Goal: Transaction & Acquisition: Book appointment/travel/reservation

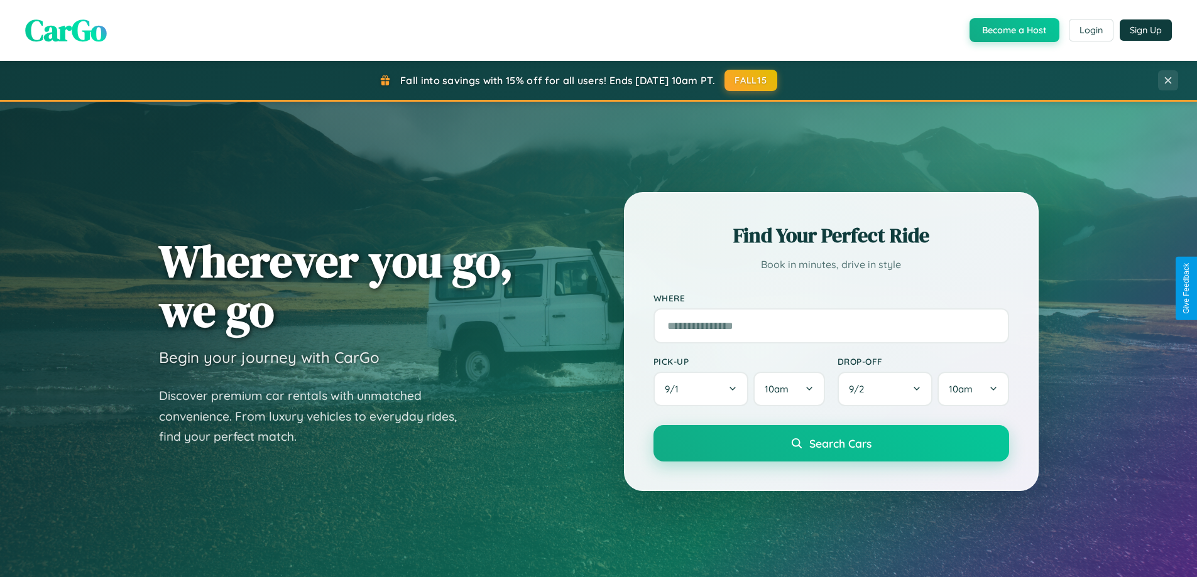
scroll to position [541, 0]
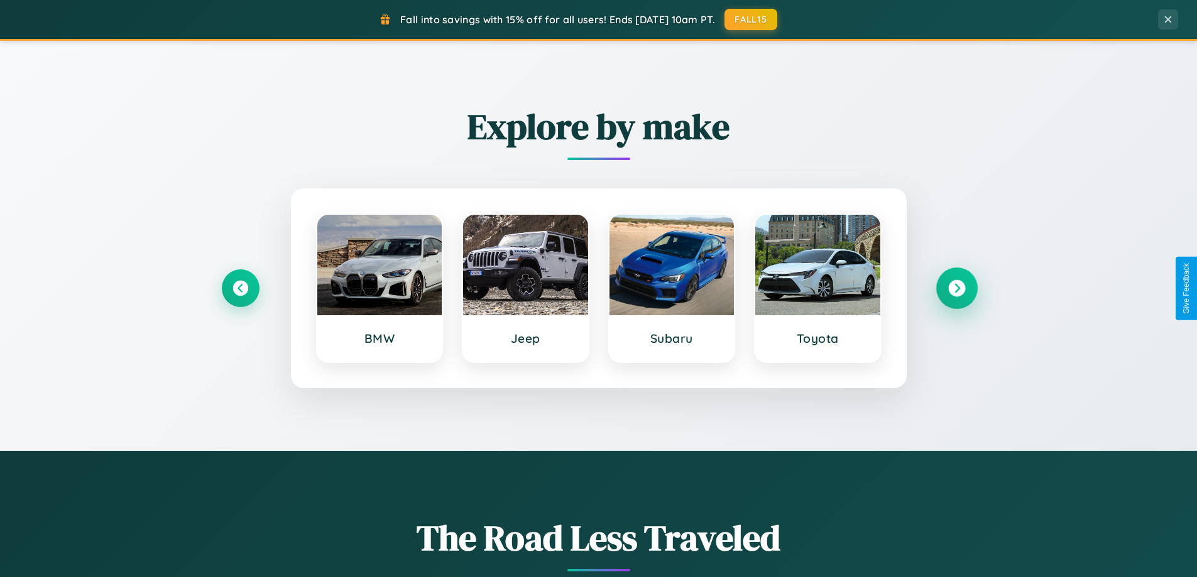
click at [956, 288] on icon at bounding box center [956, 288] width 17 height 17
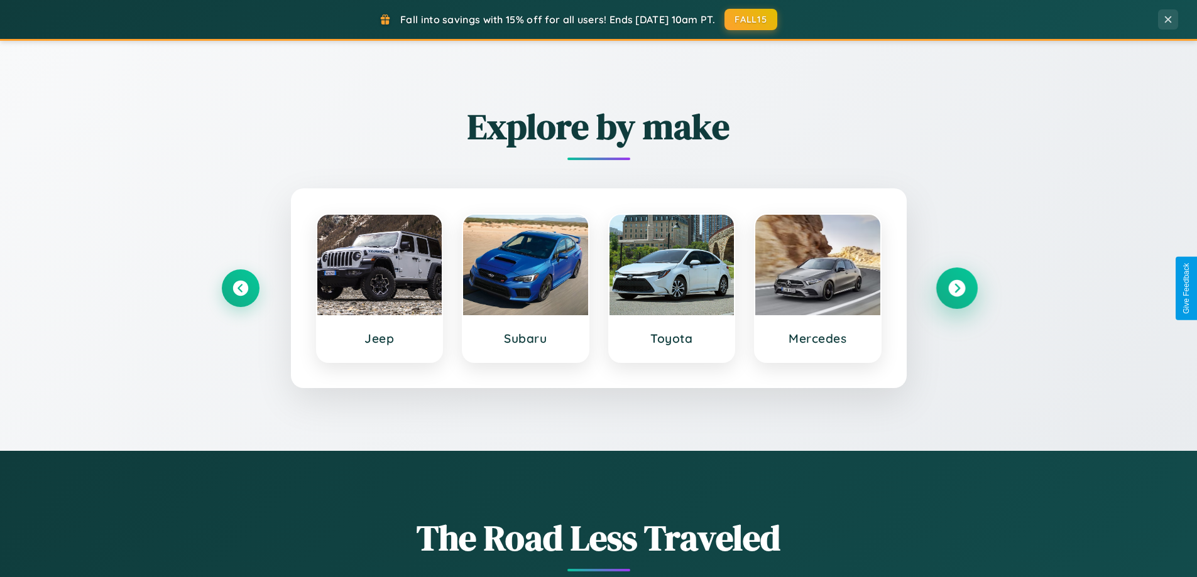
click at [956, 288] on icon at bounding box center [956, 288] width 17 height 17
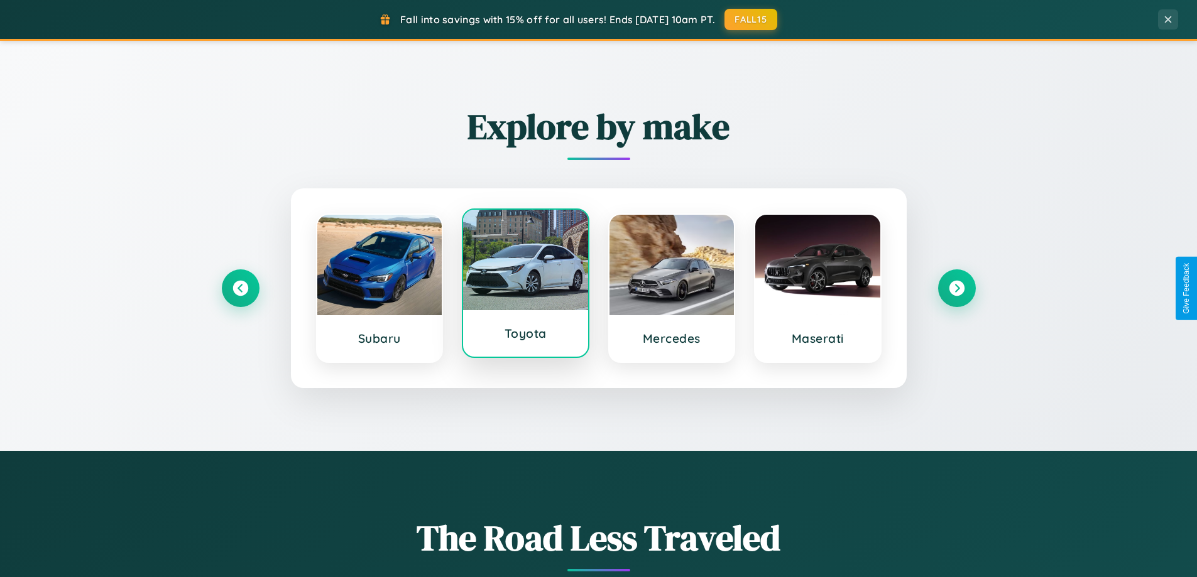
click at [525, 286] on div at bounding box center [525, 260] width 125 height 101
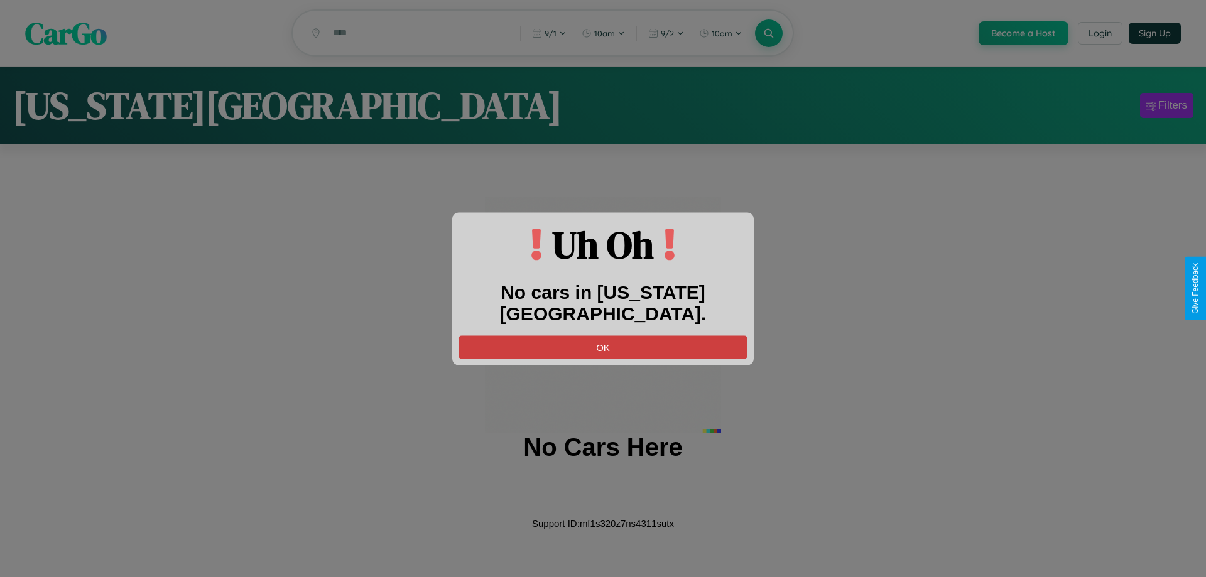
click at [603, 335] on button "OK" at bounding box center [603, 346] width 289 height 23
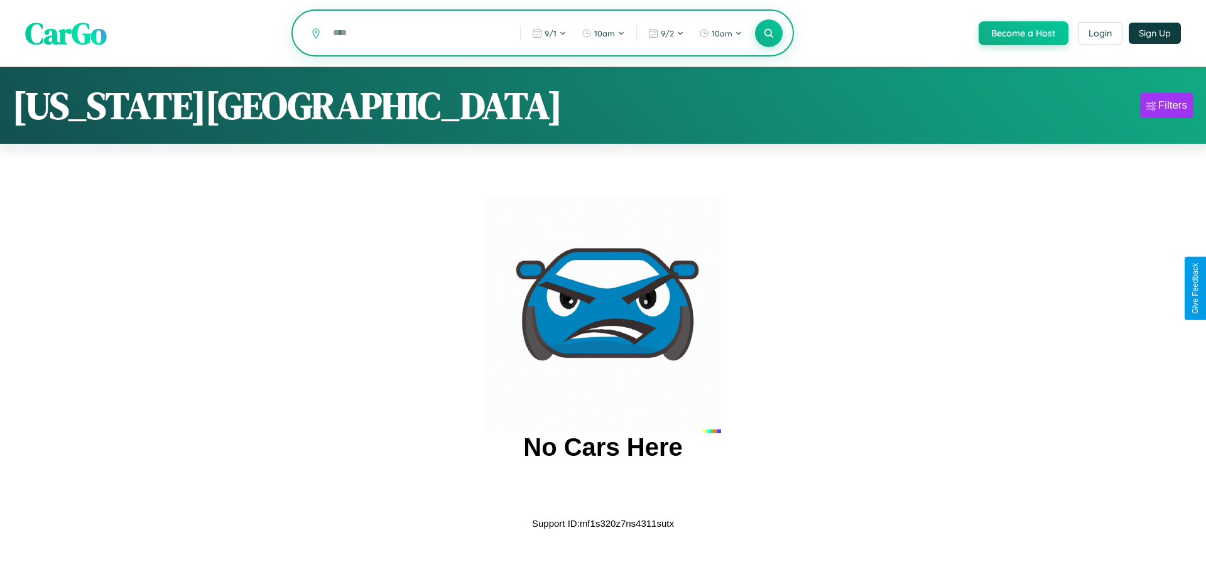
click at [416, 34] on input "text" at bounding box center [417, 33] width 181 height 22
type input "*"
click at [768, 34] on icon at bounding box center [769, 33] width 12 height 12
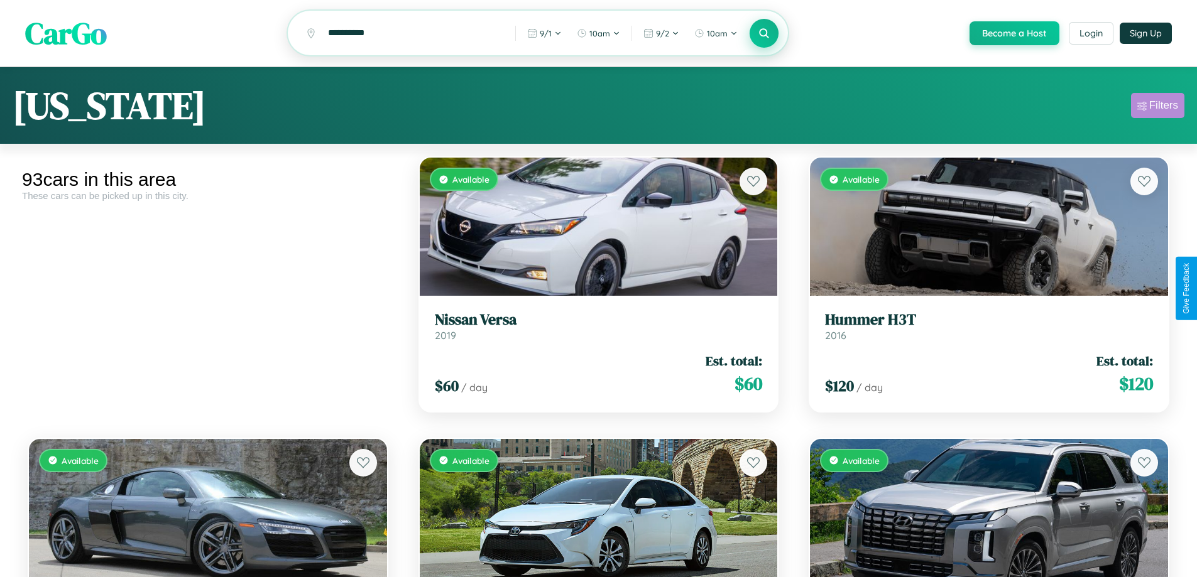
click at [1157, 107] on div "Filters" at bounding box center [1163, 105] width 29 height 13
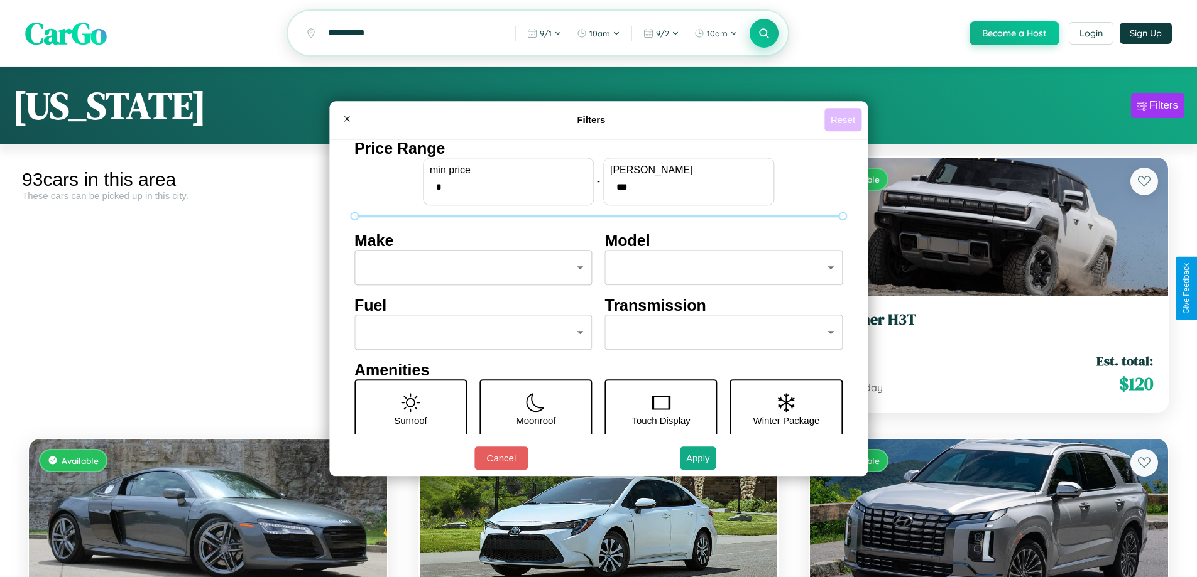
click at [844, 119] on button "Reset" at bounding box center [842, 119] width 37 height 23
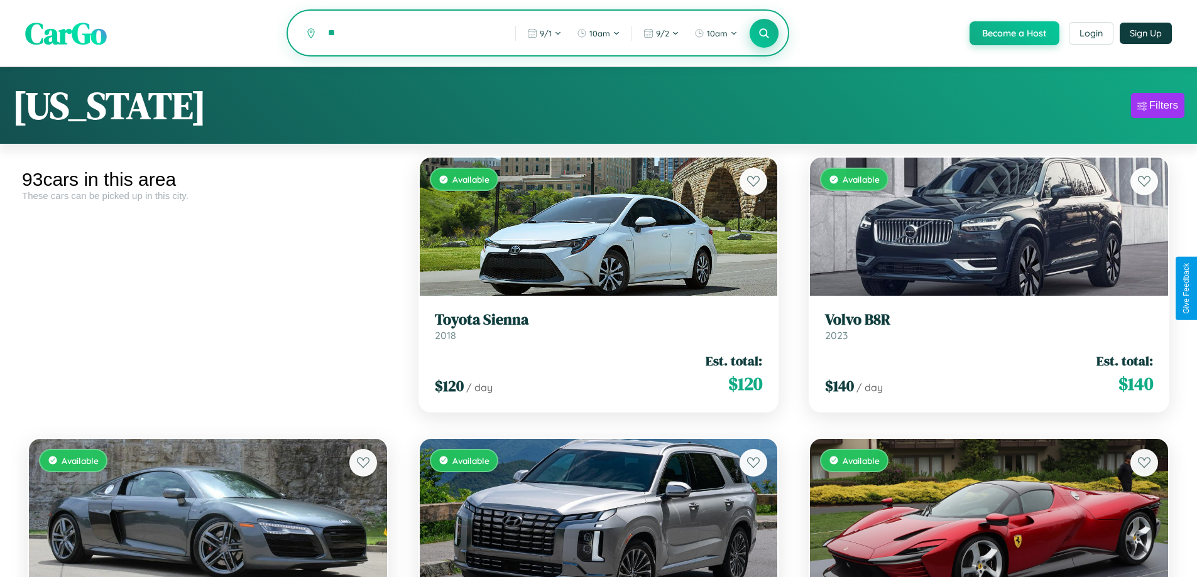
type input "*"
type input "******"
click at [763, 33] on icon at bounding box center [764, 33] width 12 height 12
